Goal: Go to known website: Go to known website

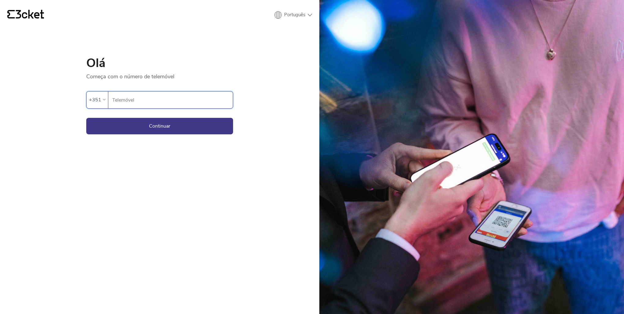
click at [147, 99] on input "Telemóvel" at bounding box center [172, 99] width 121 height 17
type input "964584169"
click at [139, 122] on button "Continuar" at bounding box center [159, 126] width 147 height 17
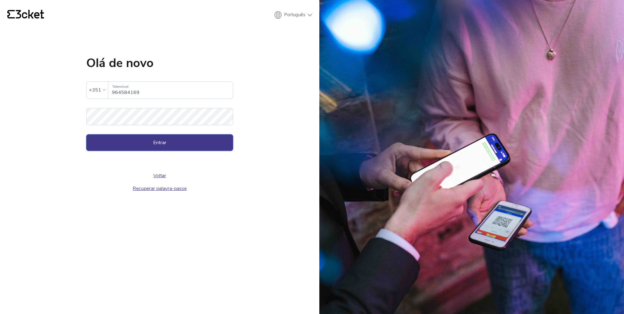
click at [178, 137] on button "Entrar" at bounding box center [159, 142] width 147 height 17
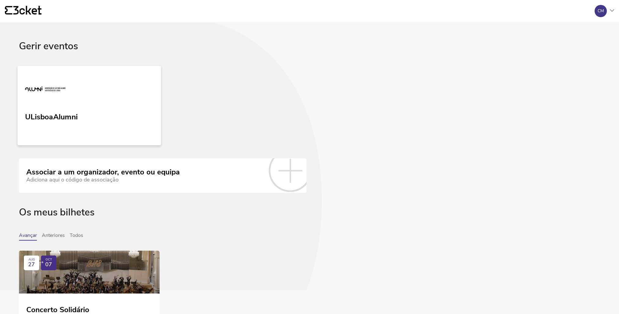
click at [109, 86] on link "ULisboaAlumni" at bounding box center [88, 105] width 143 height 79
